Goal: Task Accomplishment & Management: Use online tool/utility

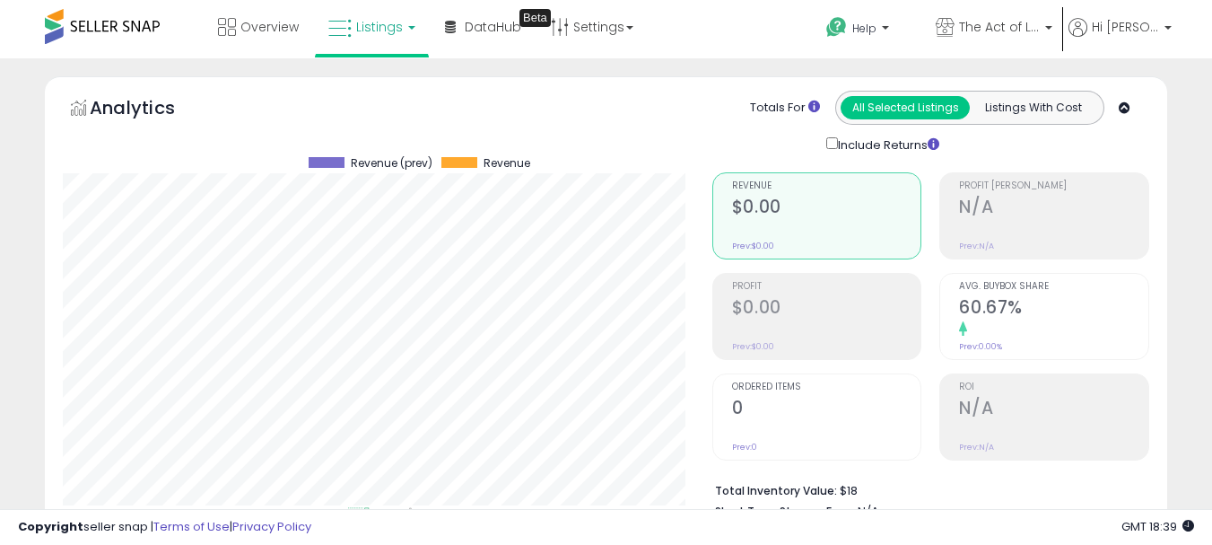
select select "**"
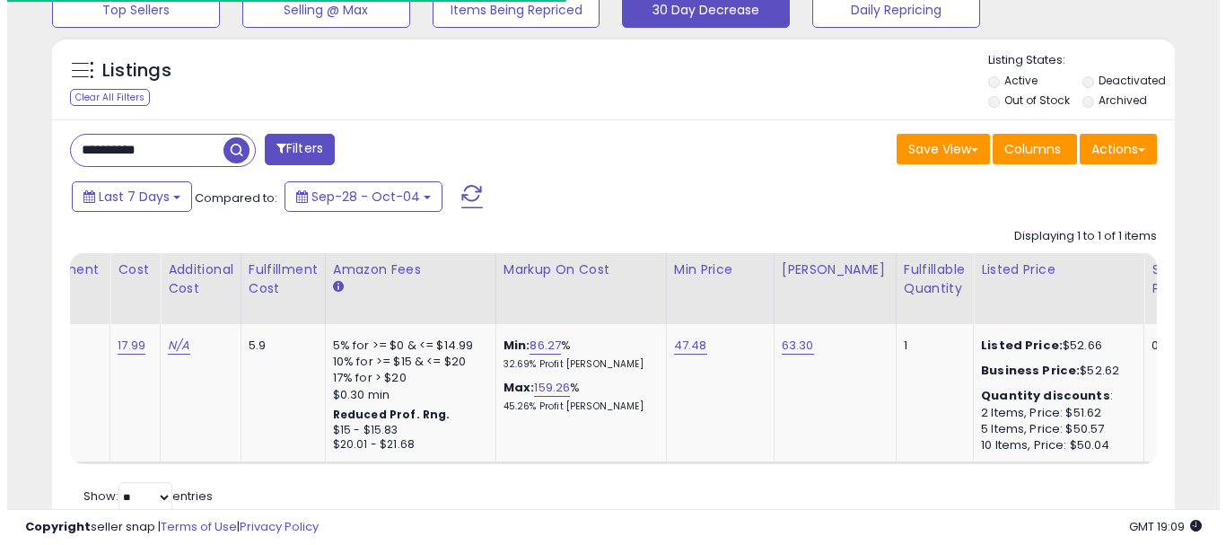
scroll to position [510, 0]
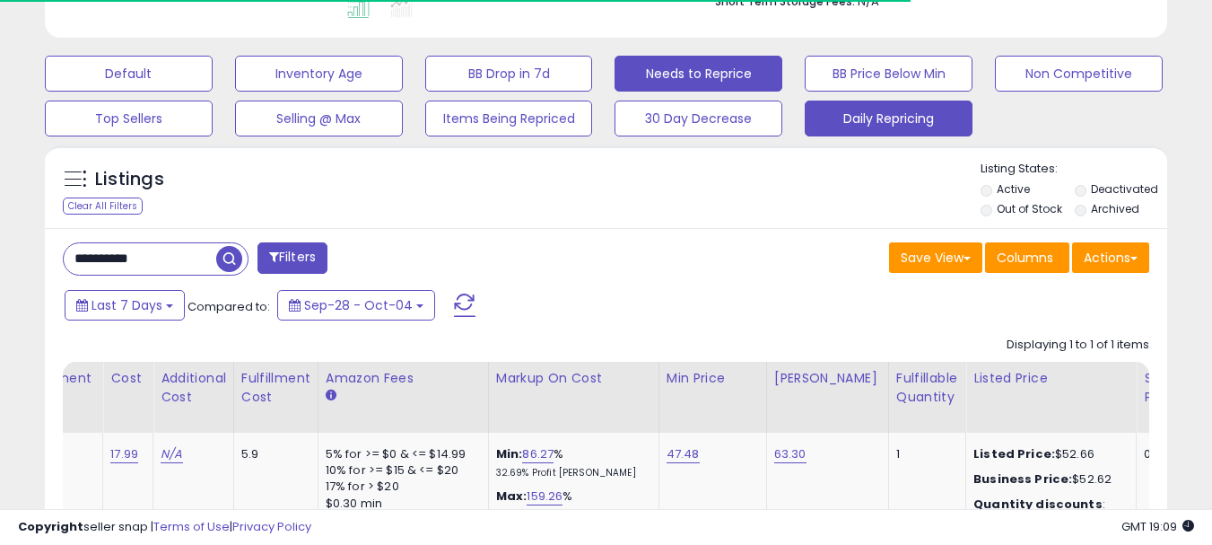
click at [851, 119] on button "Daily Repricing" at bounding box center [889, 119] width 168 height 36
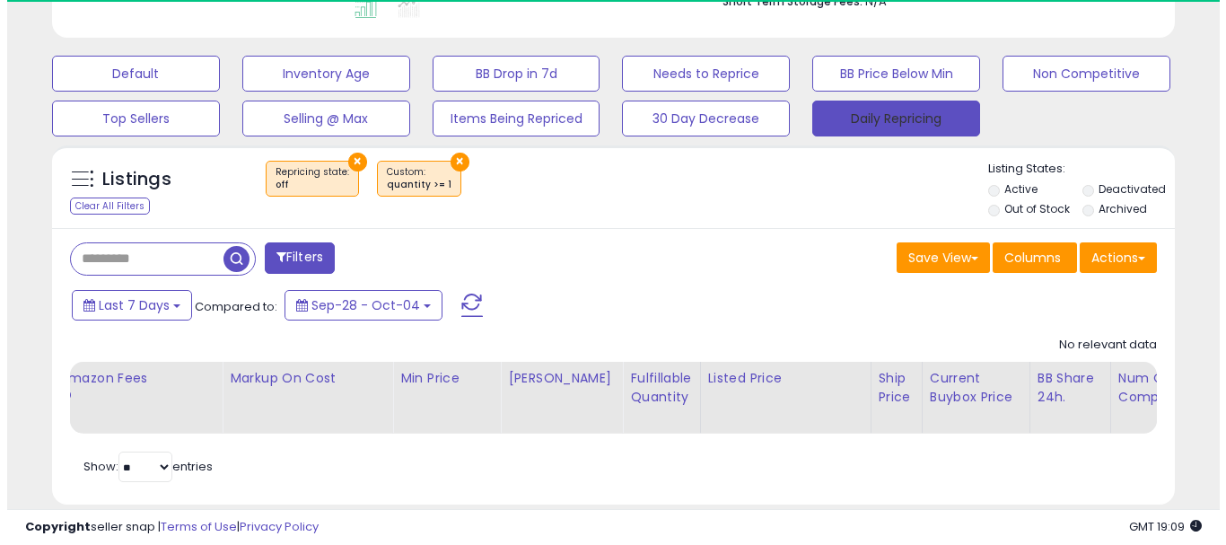
scroll to position [368, 650]
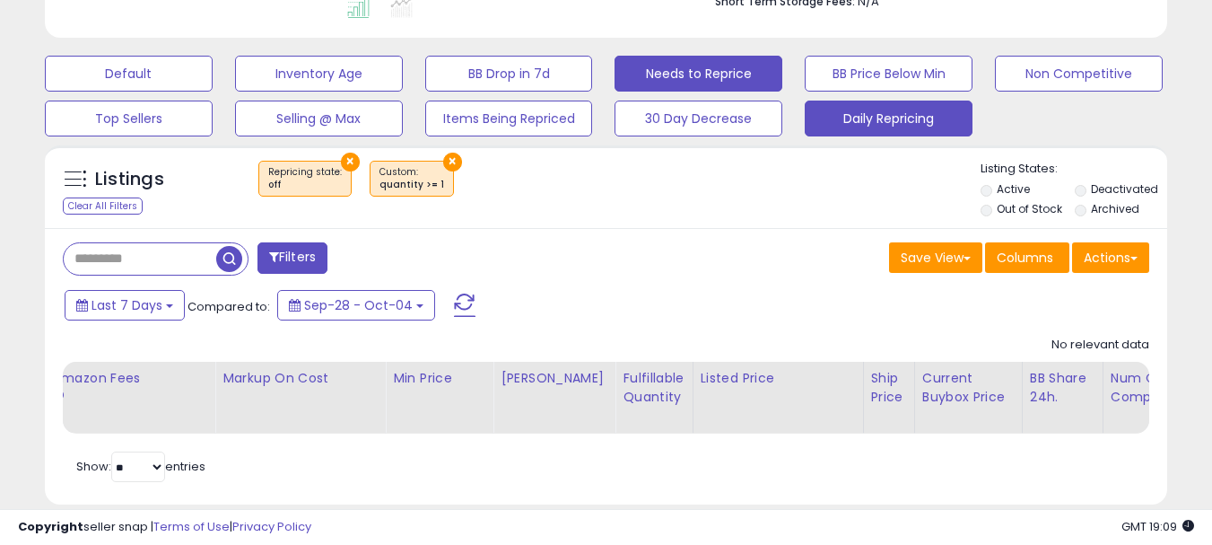
click at [670, 62] on button "Needs to Reprice" at bounding box center [699, 74] width 168 height 36
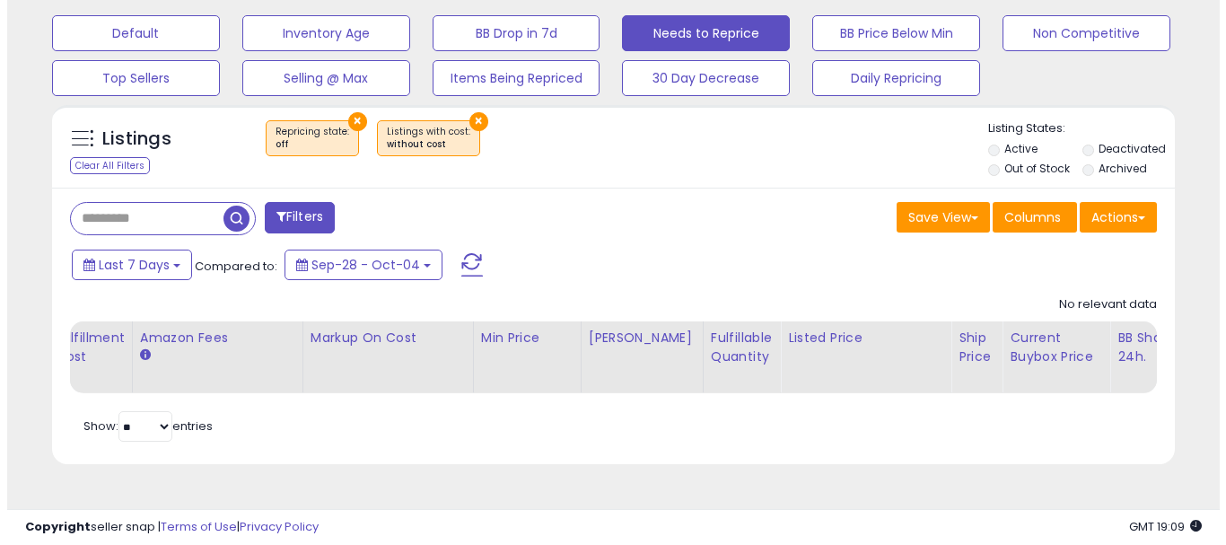
scroll to position [460, 0]
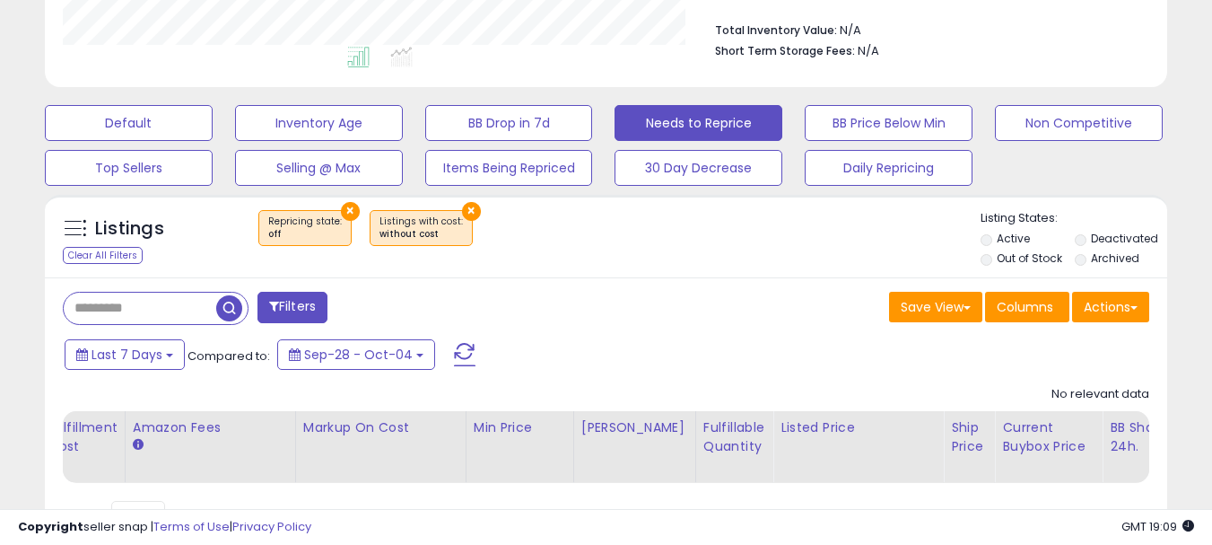
click at [462, 207] on button "×" at bounding box center [471, 211] width 19 height 19
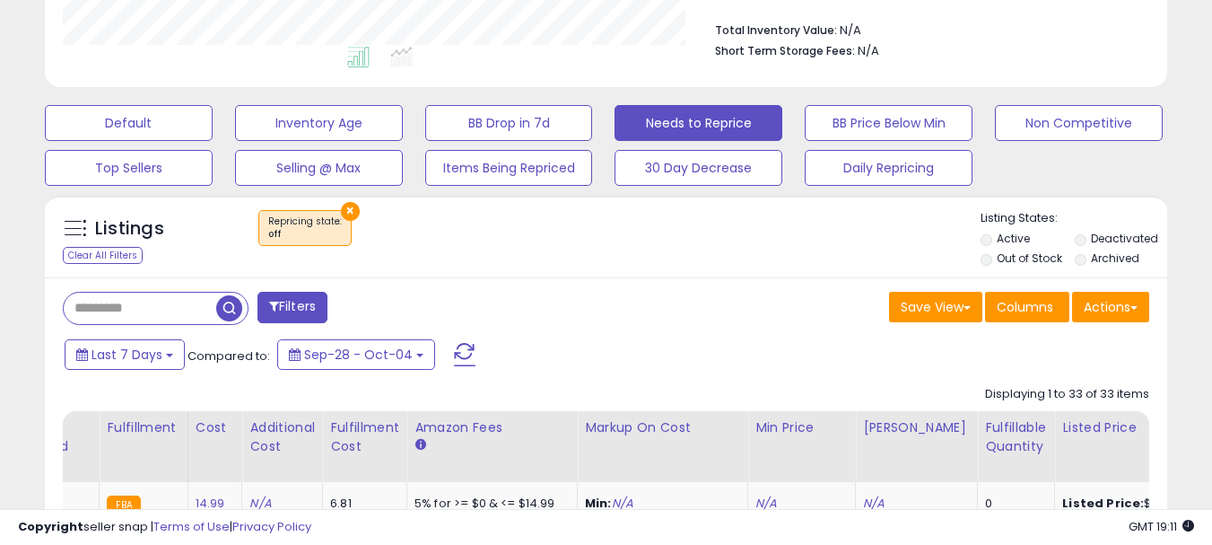
scroll to position [550, 0]
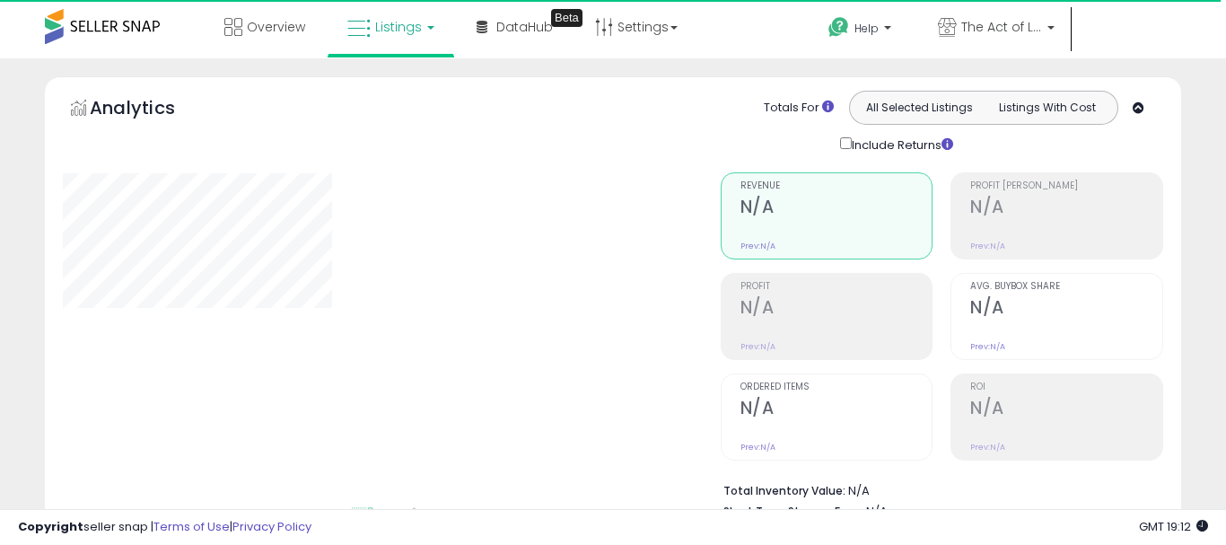
select select "**"
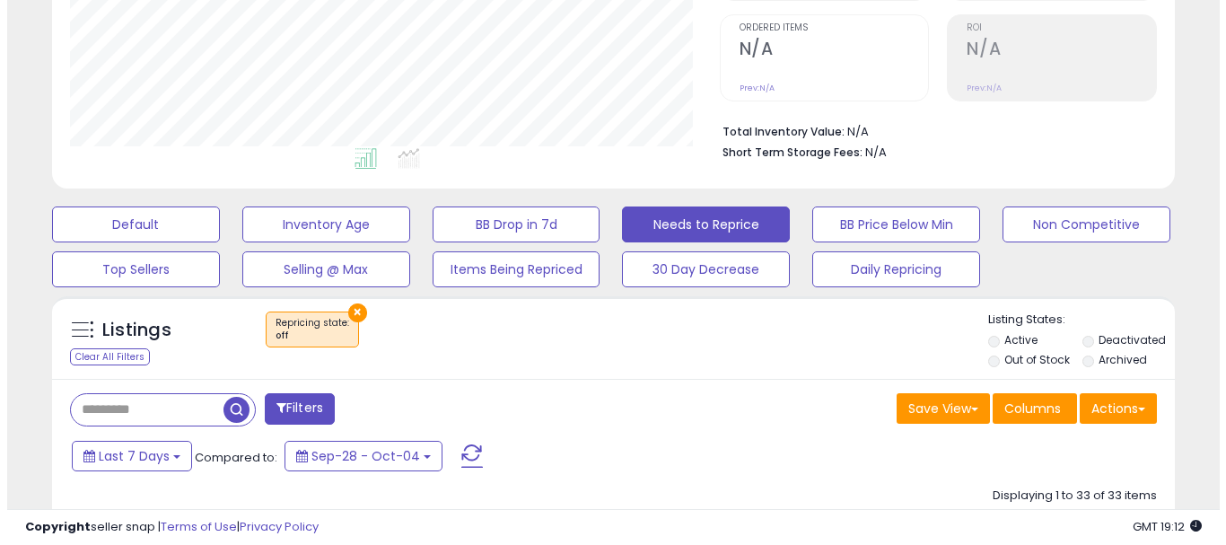
scroll to position [368, 650]
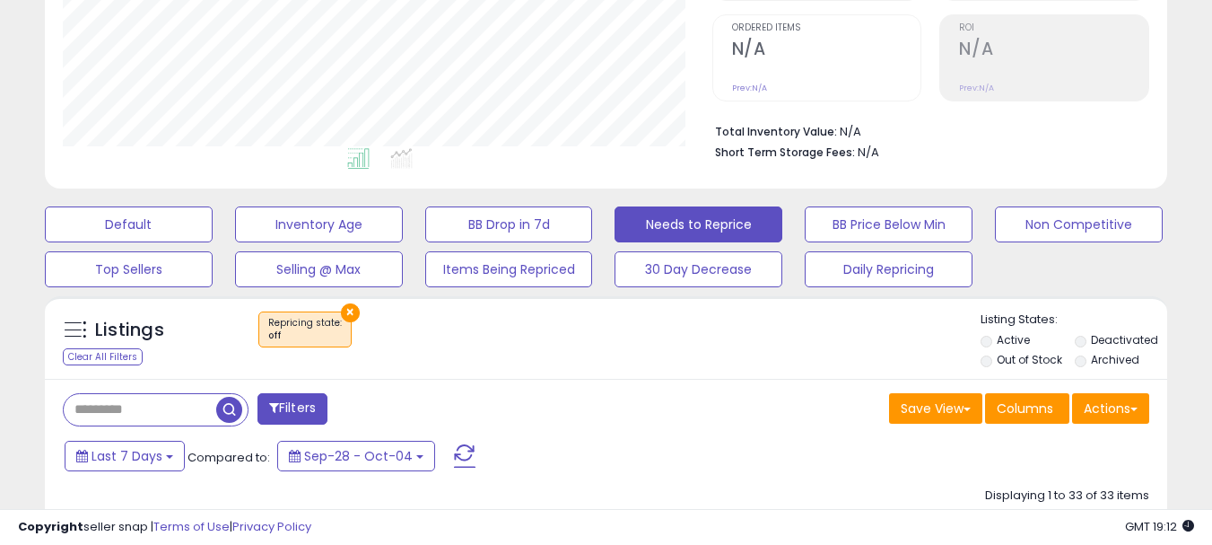
click at [345, 313] on button "×" at bounding box center [350, 312] width 19 height 19
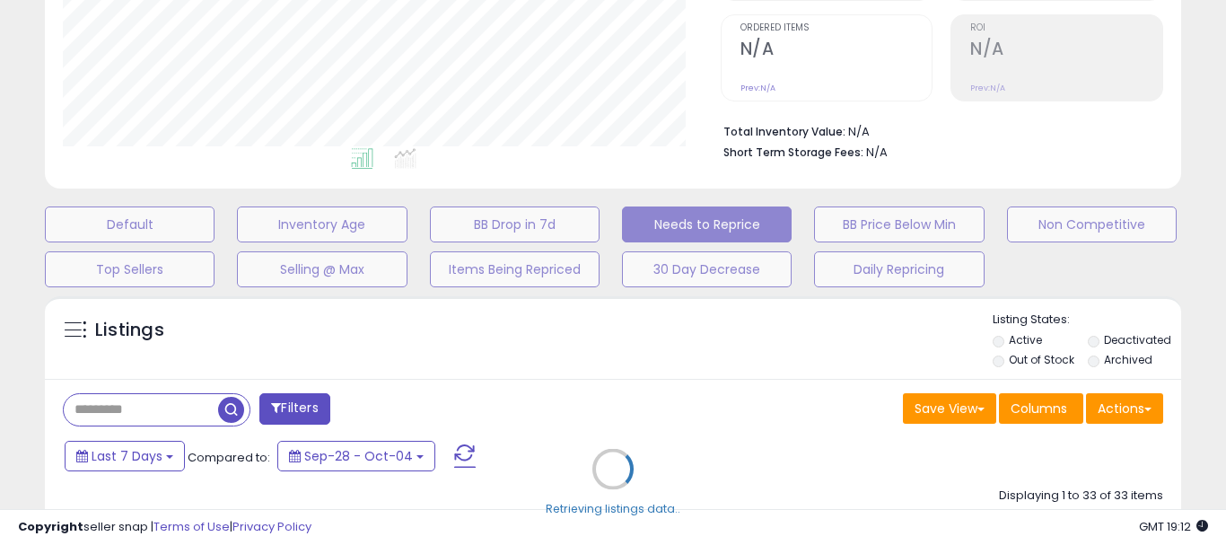
scroll to position [368, 657]
